Goal: Task Accomplishment & Management: Understand process/instructions

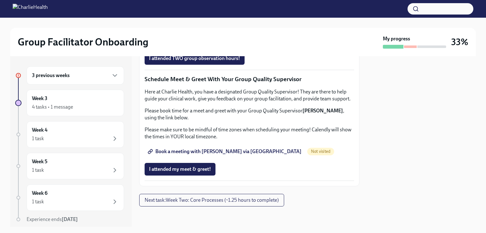
scroll to position [544, 0]
click at [216, 26] on span "Group Observation Instructions" at bounding box center [187, 23] width 76 height 6
click at [65, 78] on h6 "3 previous weeks" at bounding box center [51, 75] width 38 height 7
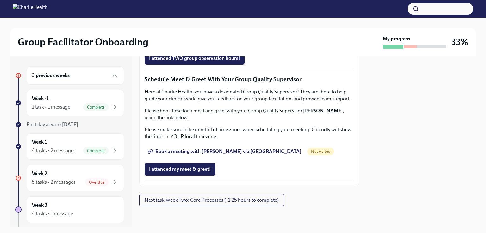
click at [66, 171] on div "Week 2 5 tasks • 2 messages Overdue" at bounding box center [75, 178] width 87 height 16
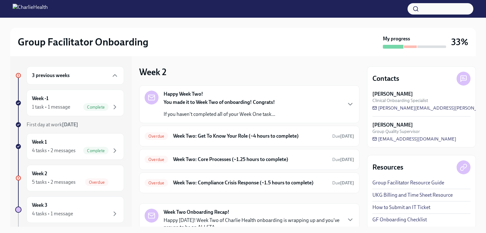
click at [76, 181] on div "5 tasks • 2 messages Overdue" at bounding box center [75, 183] width 87 height 8
click at [244, 113] on p "If you haven't completed all of your Week One task..." at bounding box center [220, 114] width 112 height 7
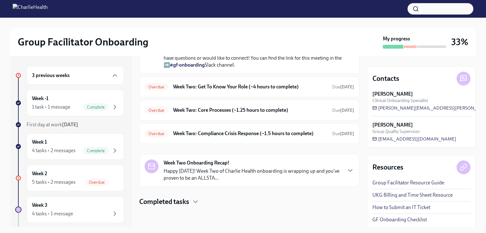
scroll to position [256, 0]
click at [194, 199] on icon "button" at bounding box center [196, 202] width 8 height 8
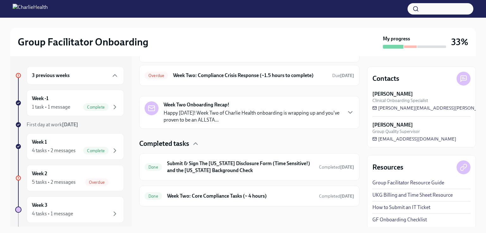
scroll to position [314, 0]
click at [251, 197] on h6 "Week Two: Core Compliance Tasks (~ 4 hours)" at bounding box center [240, 196] width 147 height 7
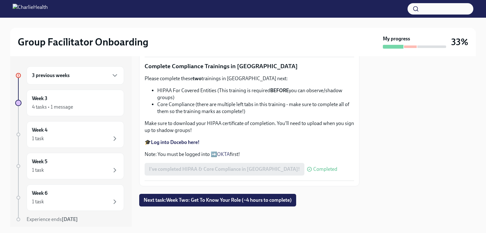
scroll to position [367, 0]
click at [189, 146] on strong "Log into Docebo here!" at bounding box center [175, 142] width 49 height 6
click at [197, 143] on strong "Log into Docebo here!" at bounding box center [175, 142] width 49 height 6
